Goal: Transaction & Acquisition: Purchase product/service

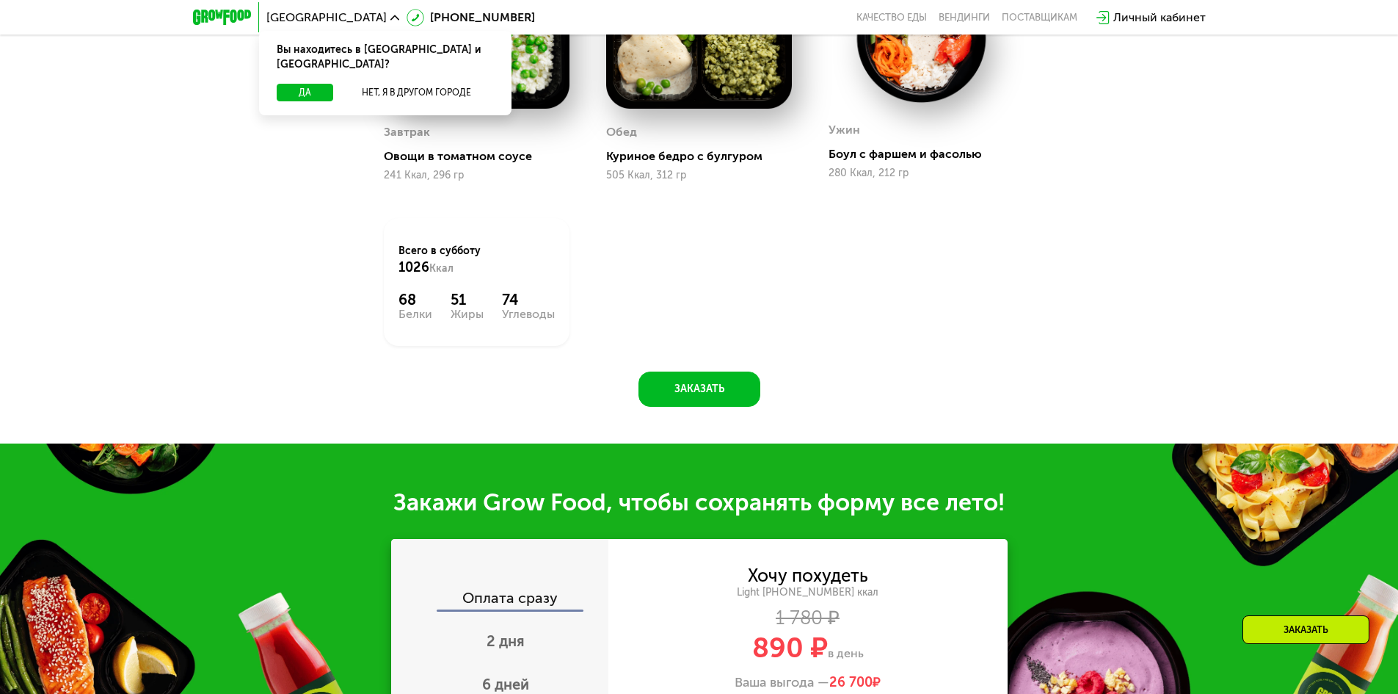
scroll to position [734, 0]
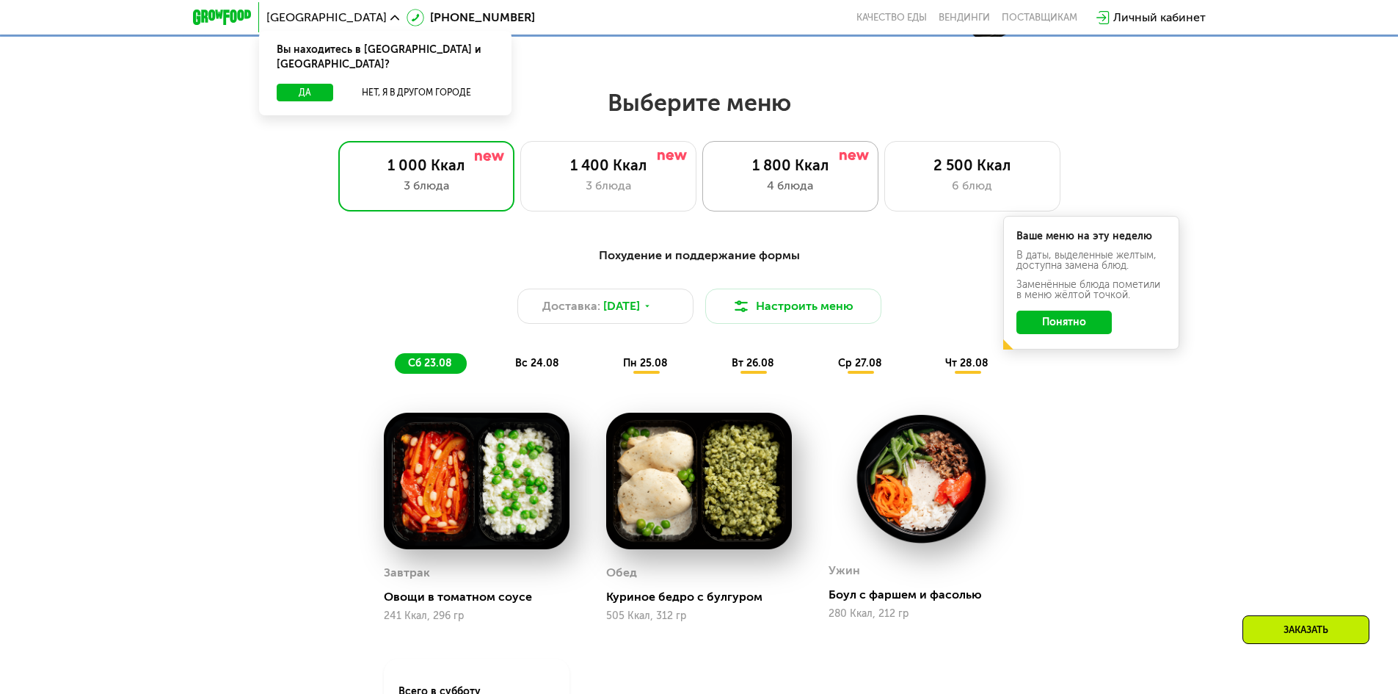
click at [884, 158] on div "1 800 Ккал 4 блюда" at bounding box center [972, 176] width 176 height 70
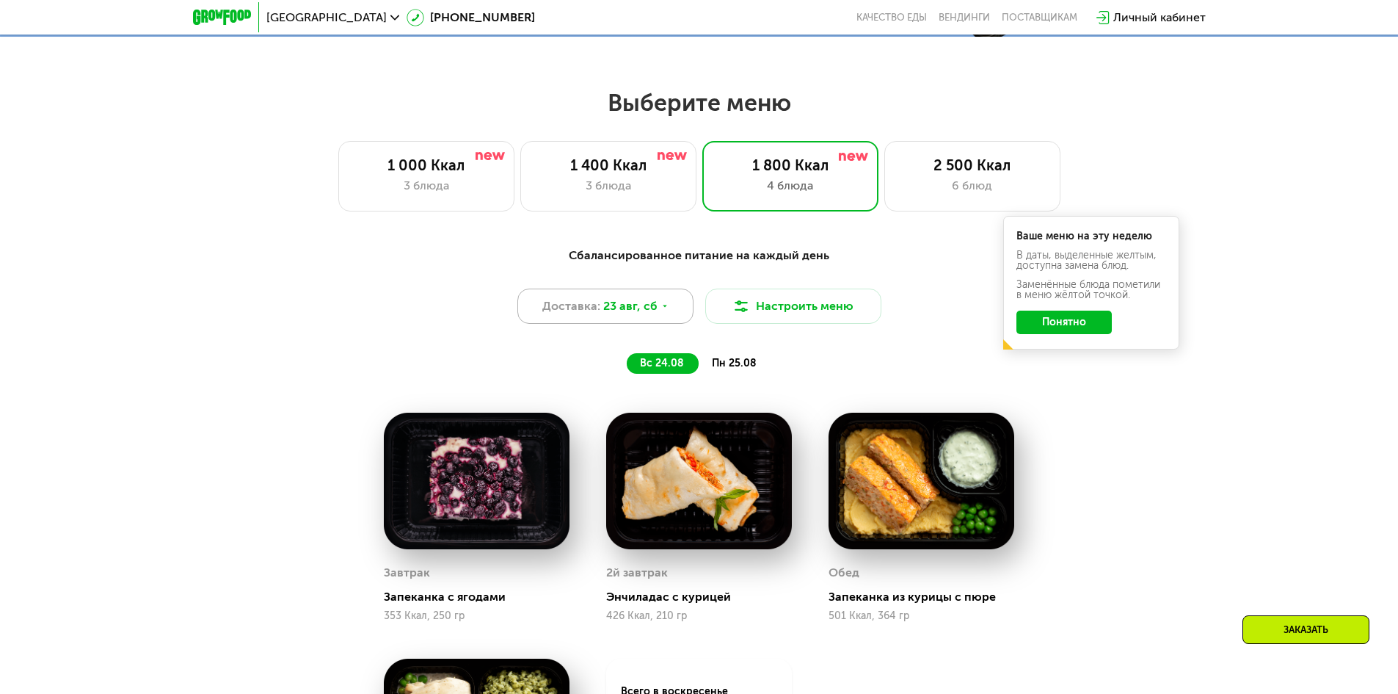
click at [561, 304] on span "Доставка:" at bounding box center [571, 306] width 58 height 18
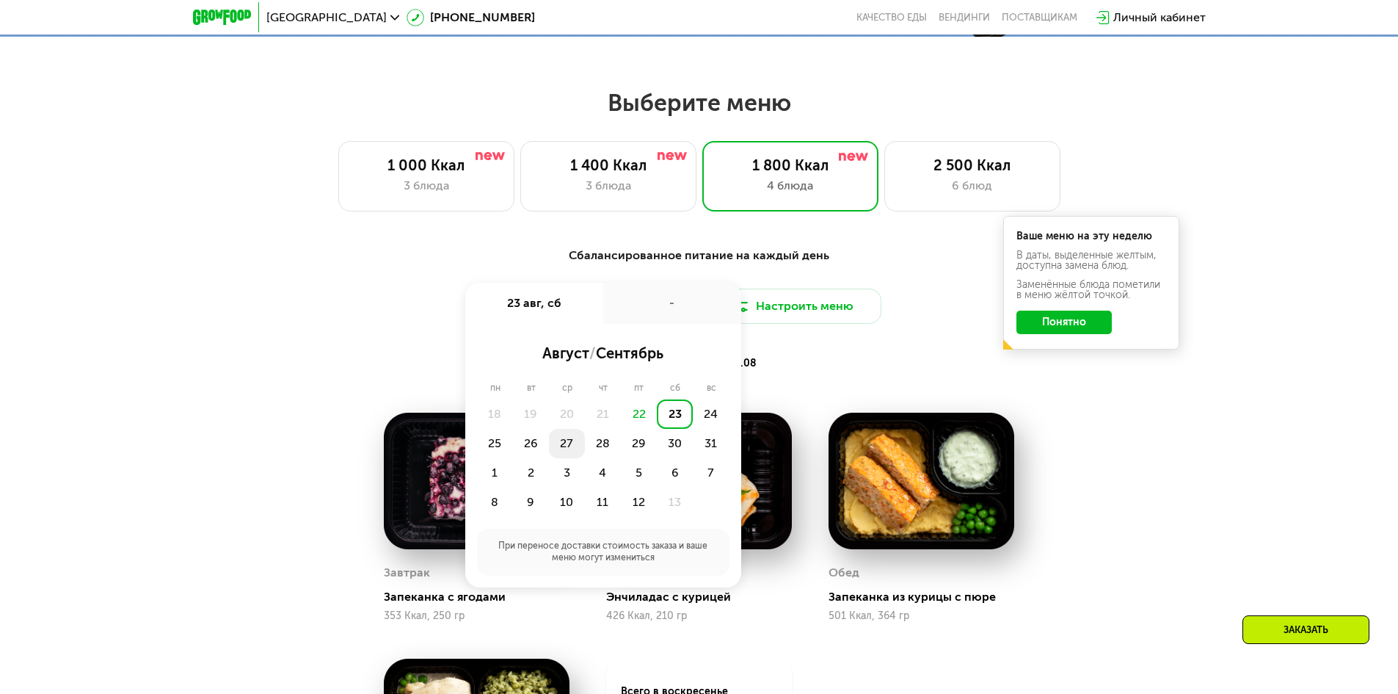
click at [585, 451] on div "27" at bounding box center [603, 443] width 36 height 29
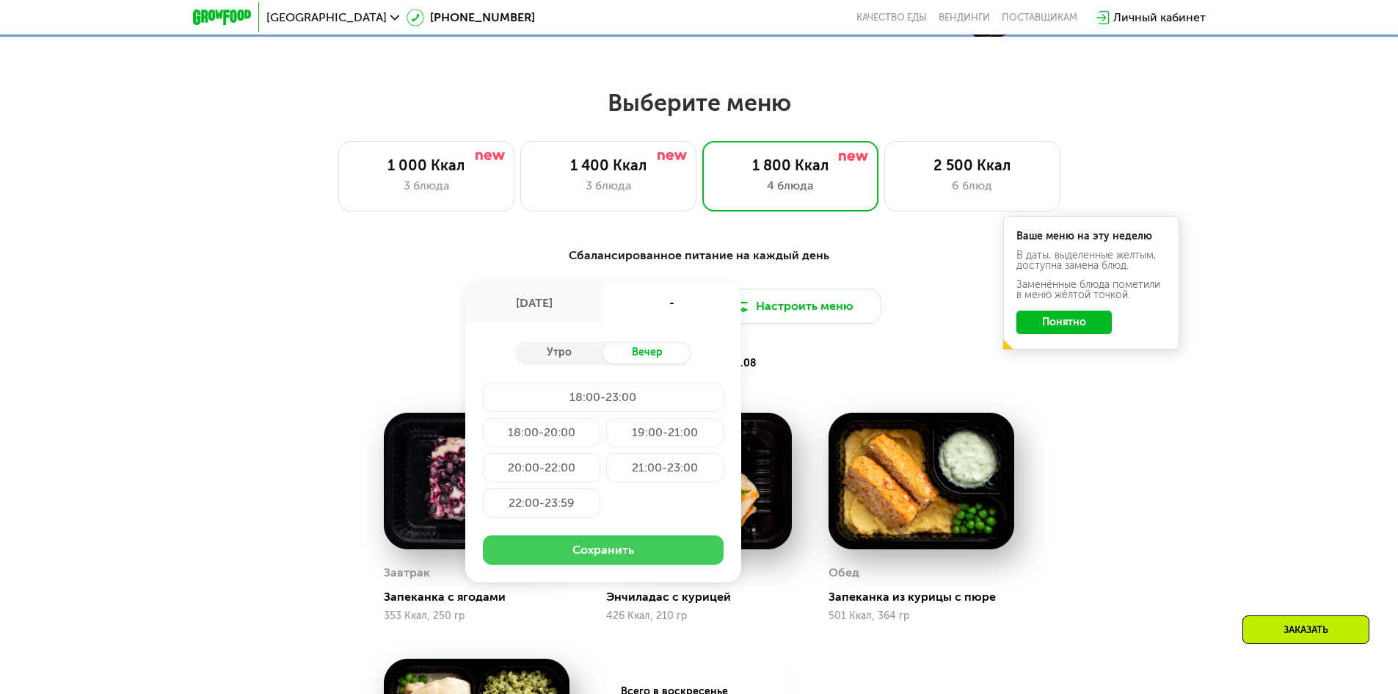
click at [605, 546] on button "Сохранить" at bounding box center [603, 549] width 241 height 29
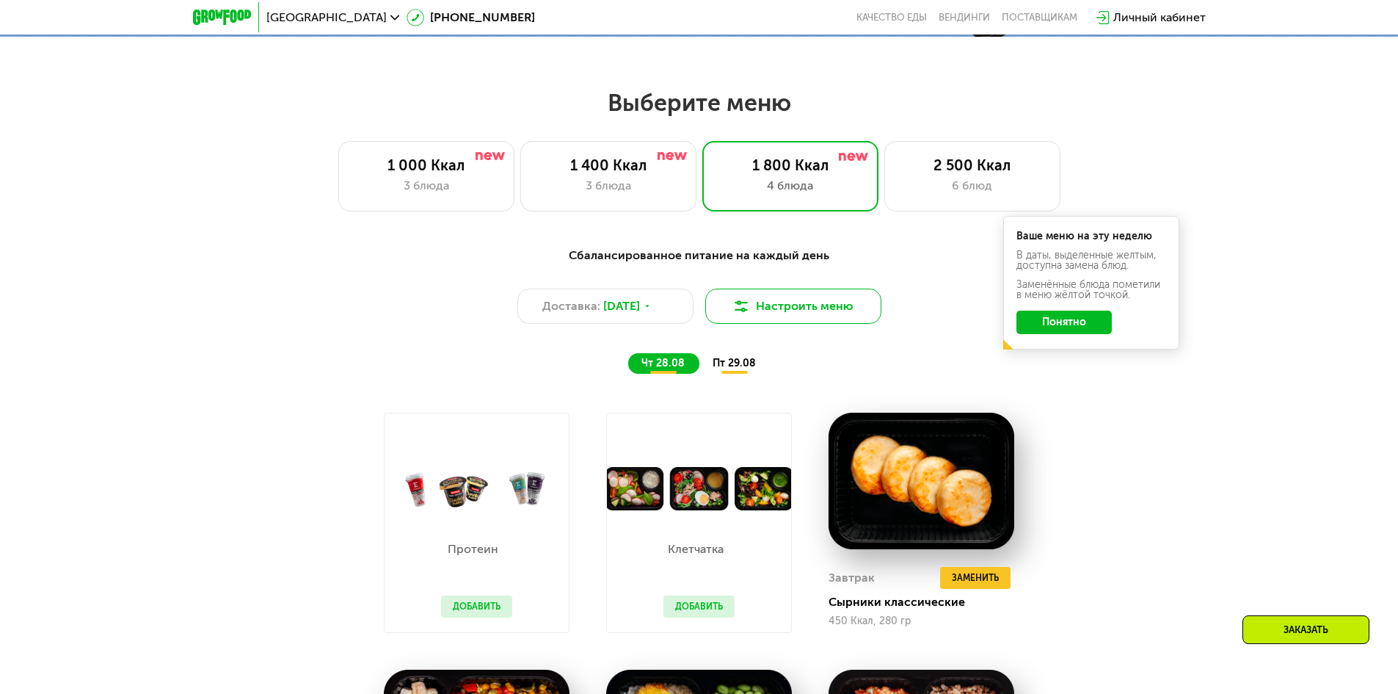
click at [862, 303] on button "Настроить меню" at bounding box center [793, 305] width 176 height 35
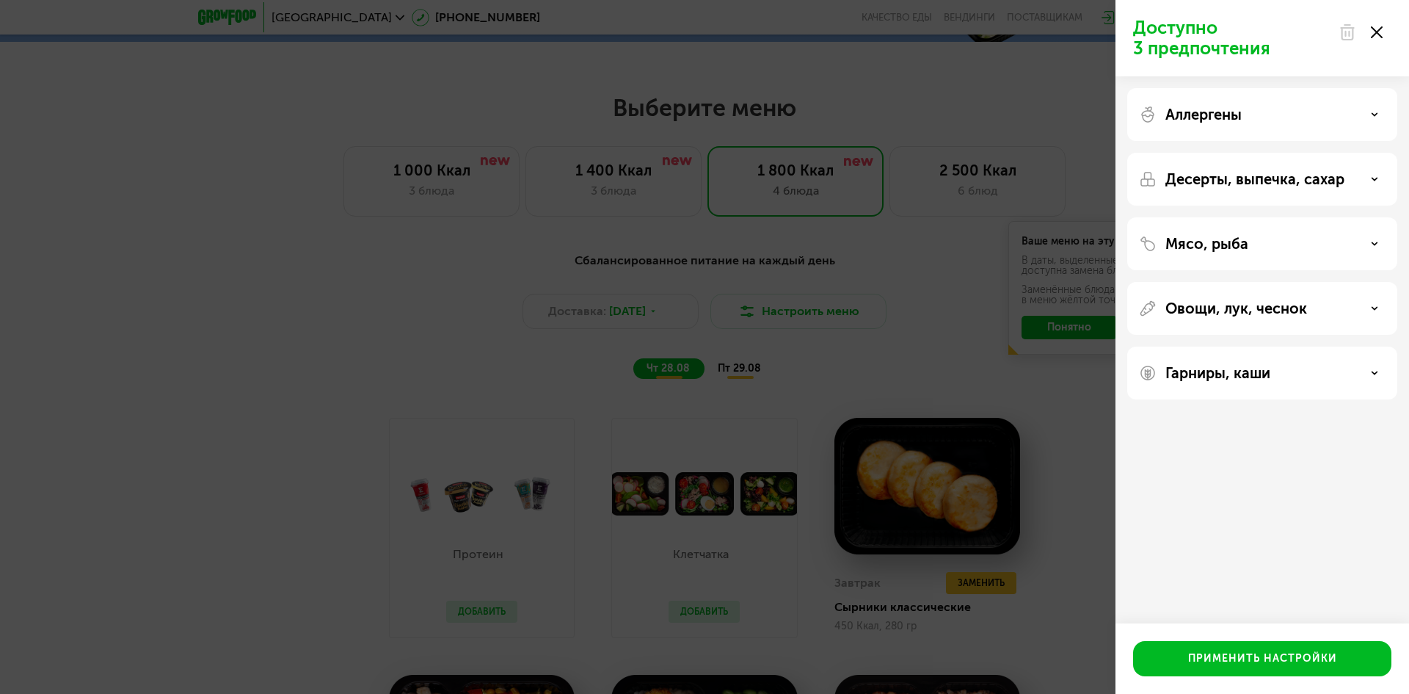
click at [1154, 282] on div "Мясо, рыба" at bounding box center [1262, 308] width 270 height 53
click at [1181, 244] on p "Мясо, рыба" at bounding box center [1206, 244] width 83 height 18
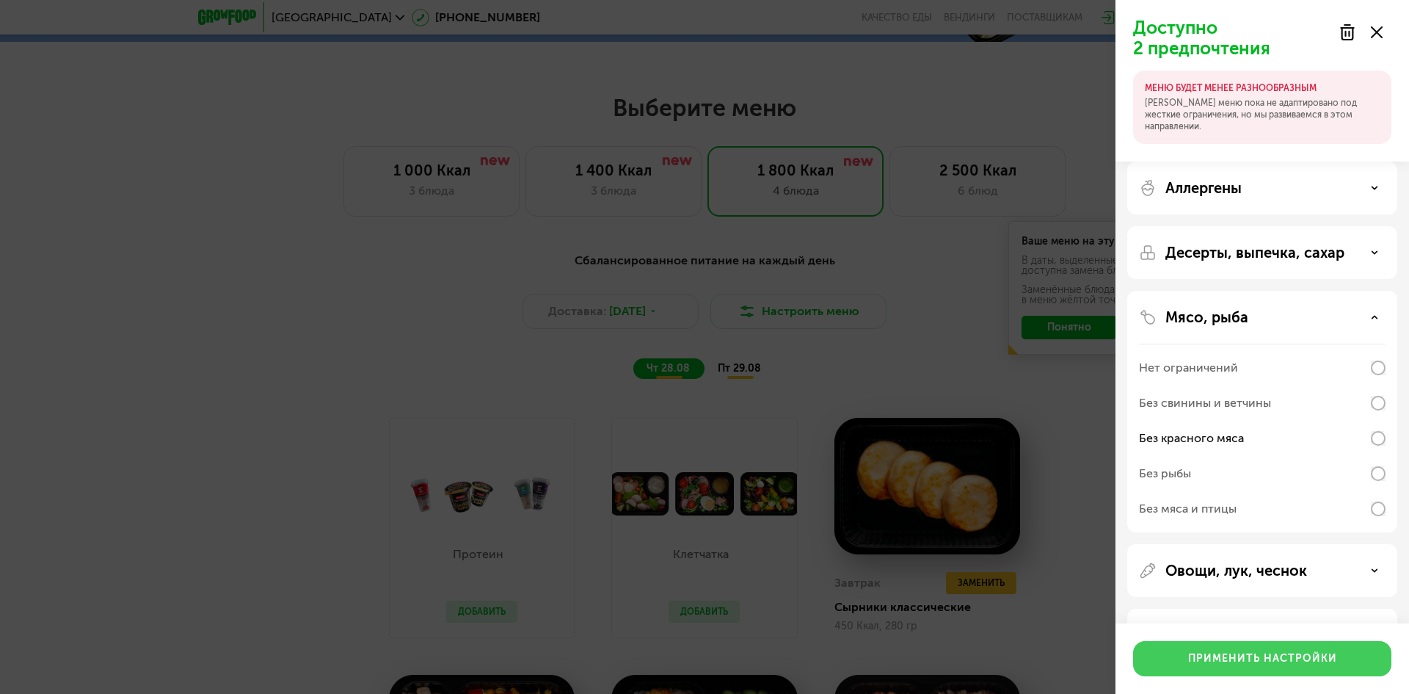
click at [1278, 658] on div "Применить настройки" at bounding box center [1262, 658] width 149 height 15
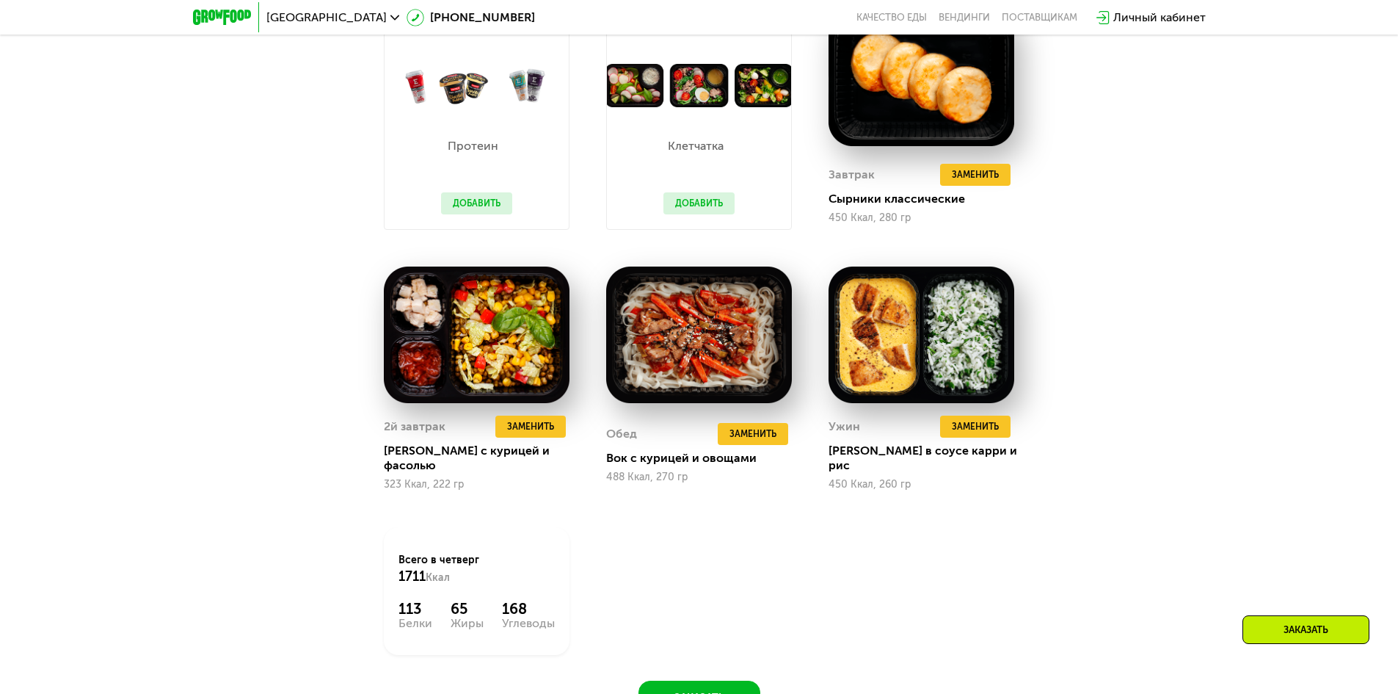
scroll to position [1174, 0]
